Goal: Task Accomplishment & Management: Manage account settings

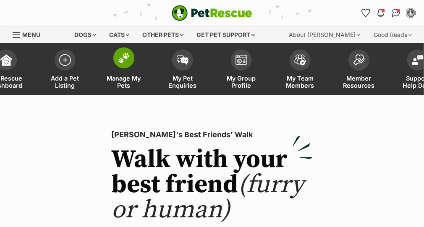
click at [119, 83] on span "Manage My Pets" at bounding box center [124, 82] width 38 height 14
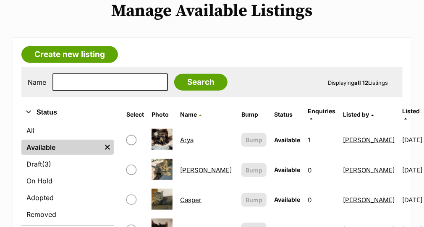
scroll to position [185, 0]
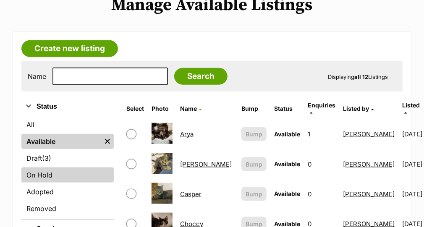
click at [44, 168] on link "On Hold" at bounding box center [67, 174] width 92 height 15
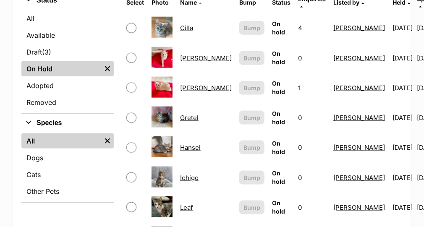
scroll to position [313, 0]
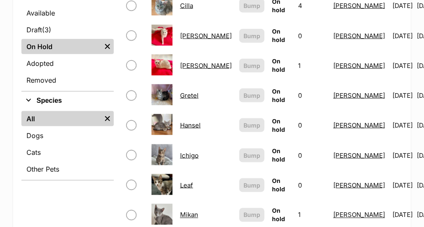
click at [186, 181] on link "Leaf" at bounding box center [186, 185] width 13 height 8
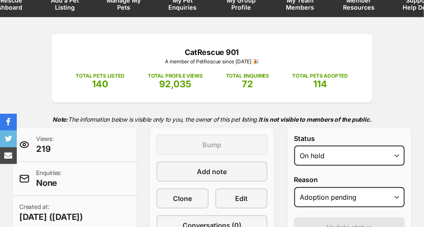
scroll to position [112, 0]
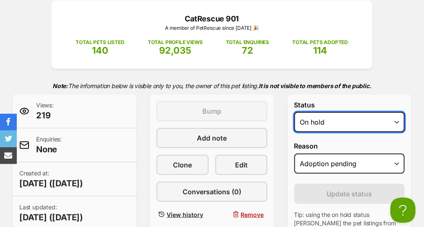
click at [399, 125] on select "Draft Available On hold Adopted" at bounding box center [349, 122] width 110 height 20
select select "rehomed"
click at [294, 112] on select "Draft Available On hold Adopted" at bounding box center [349, 122] width 110 height 20
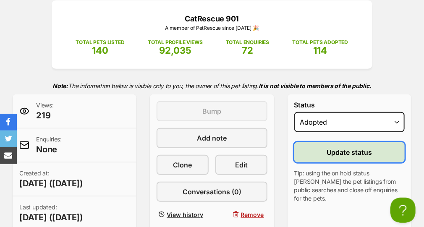
click at [351, 156] on button "Update status" at bounding box center [349, 152] width 110 height 20
